Goal: Information Seeking & Learning: Stay updated

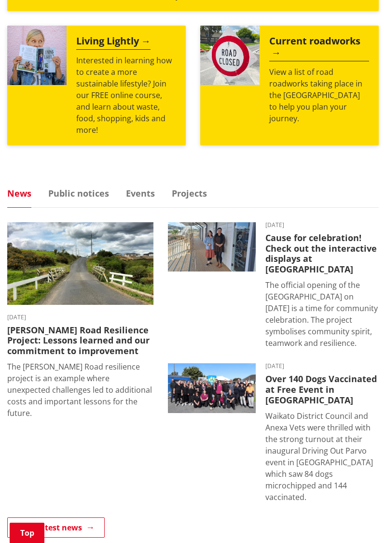
scroll to position [398, 0]
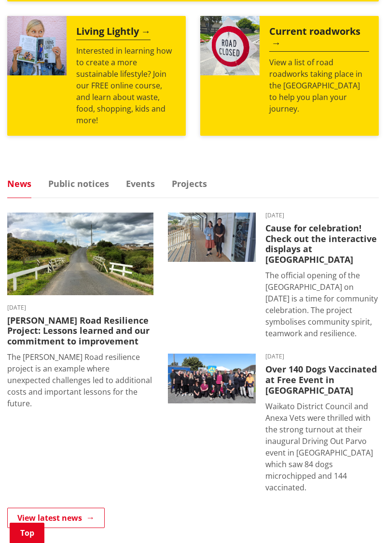
click at [324, 247] on h3 "Cause for celebration! Check out the interactive displays at [GEOGRAPHIC_DATA]" at bounding box center [322, 244] width 113 height 42
click at [323, 269] on p "The official opening of the [GEOGRAPHIC_DATA] on [DATE] is a time for community…" at bounding box center [322, 304] width 113 height 70
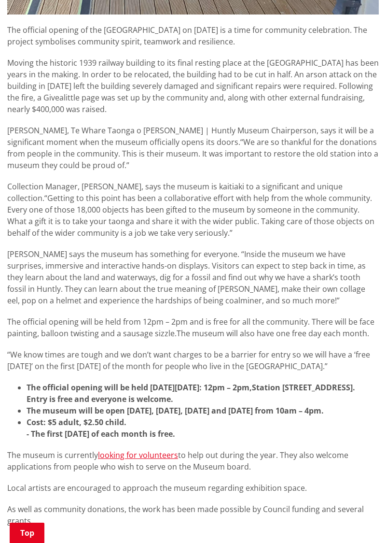
scroll to position [581, 0]
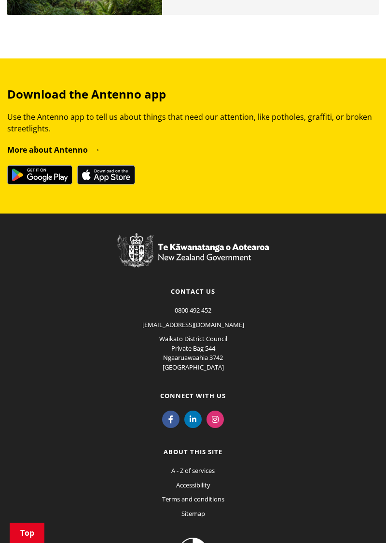
scroll to position [1094, 0]
